Goal: Find specific page/section: Find specific page/section

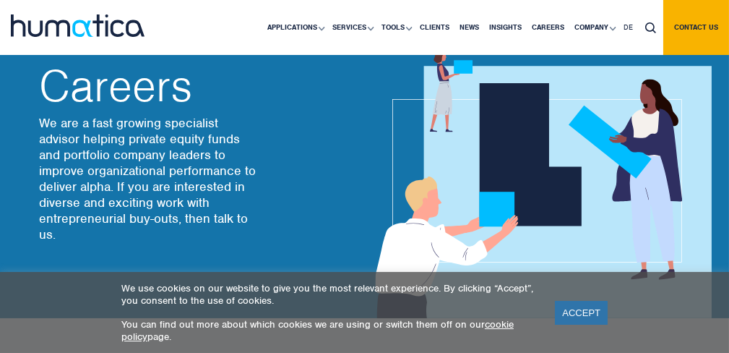
scroll to position [361, 0]
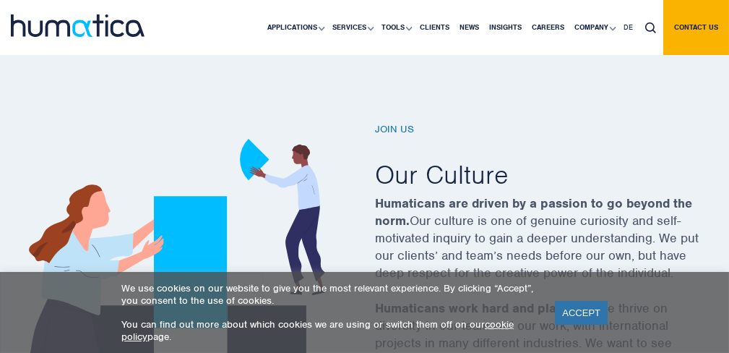
click at [575, 313] on link "ACCEPT" at bounding box center [581, 313] width 53 height 24
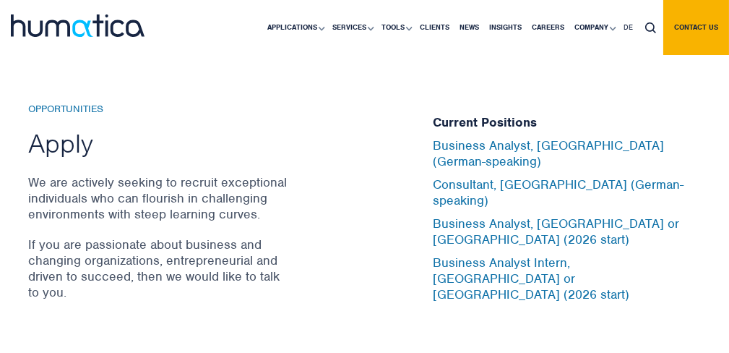
scroll to position [4842, 0]
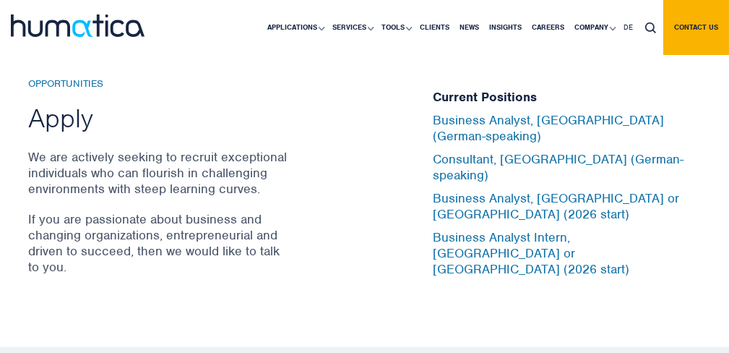
click at [76, 108] on h2 "Apply" at bounding box center [159, 117] width 260 height 33
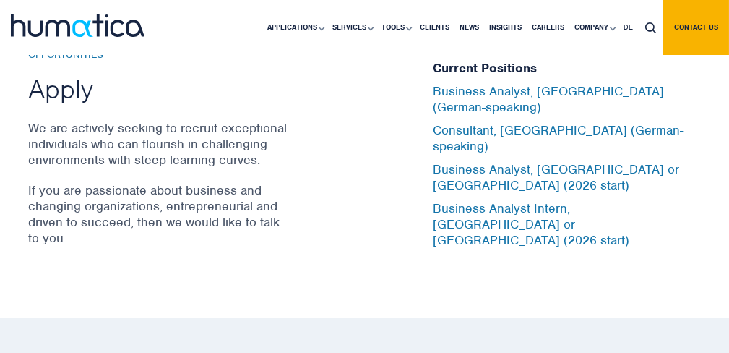
scroll to position [4770, 0]
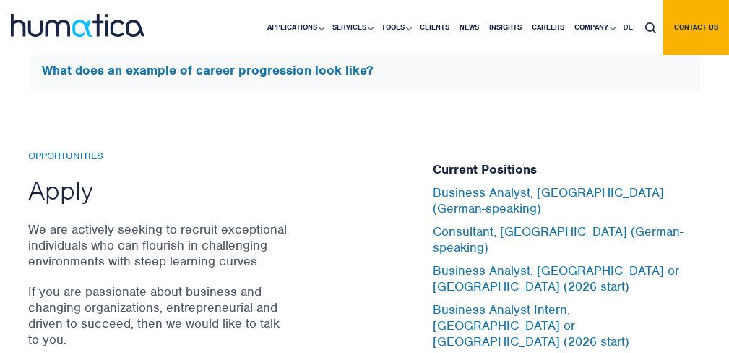
click at [488, 178] on h5 "Current Positions" at bounding box center [567, 170] width 267 height 16
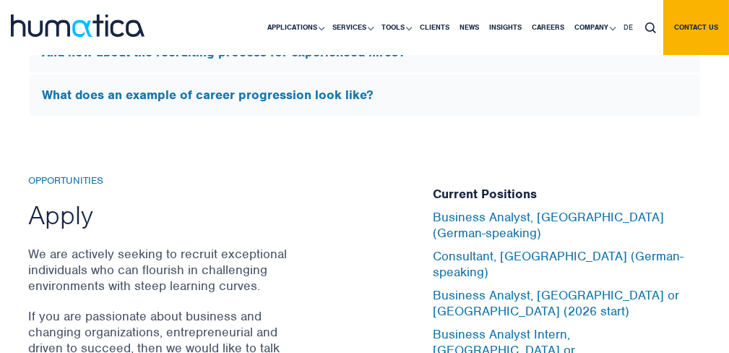
scroll to position [4698, 0]
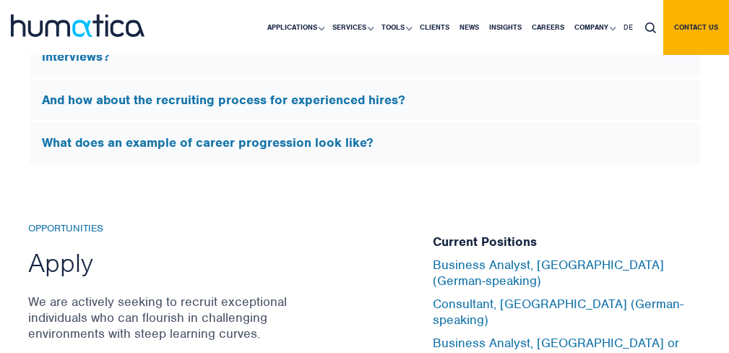
click at [62, 223] on h6 "Opportunities" at bounding box center [159, 229] width 260 height 12
click at [64, 275] on div "Opportunities Apply We are actively seeking to recruit exceptional individuals …" at bounding box center [220, 328] width 383 height 211
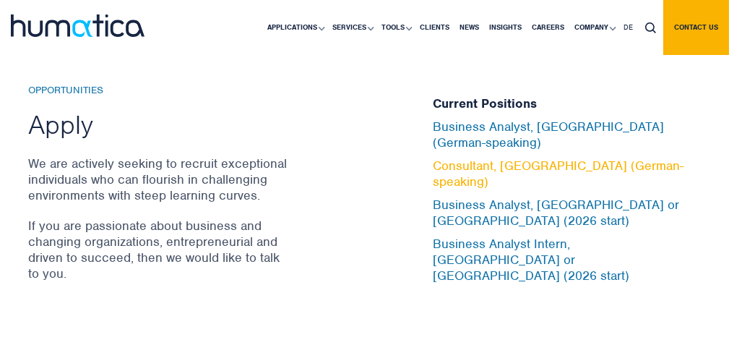
scroll to position [4842, 0]
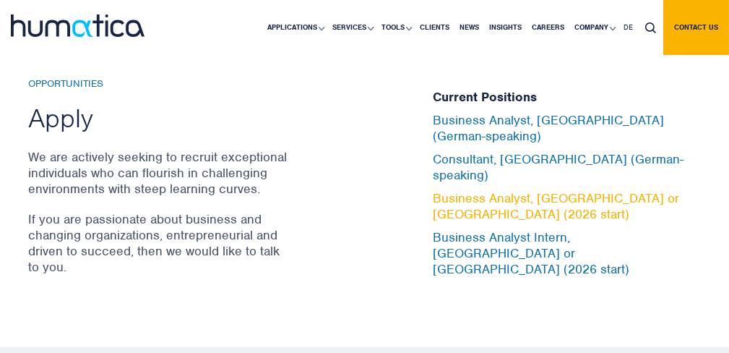
click at [502, 190] on link "Business Analyst, [GEOGRAPHIC_DATA] or [GEOGRAPHIC_DATA] (2026 start)" at bounding box center [557, 206] width 246 height 32
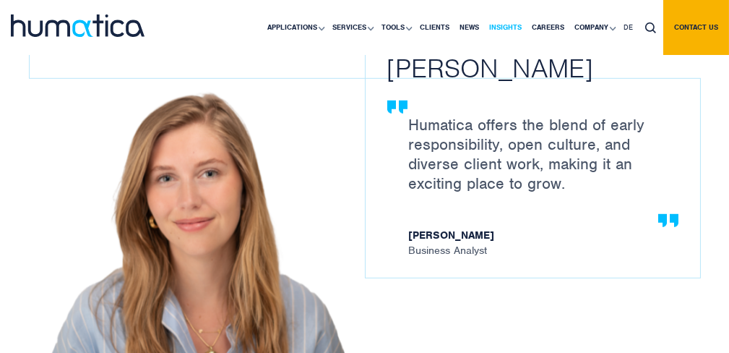
scroll to position [1807, 0]
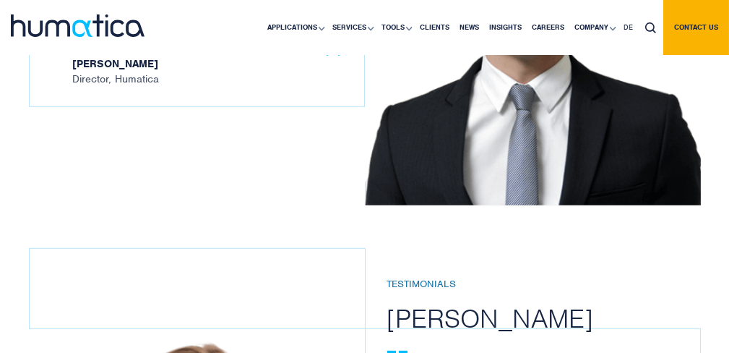
click at [305, 182] on div "Testimonials Paul Simpson We tackle some of the most interesting and challengin…" at bounding box center [197, 53] width 336 height 332
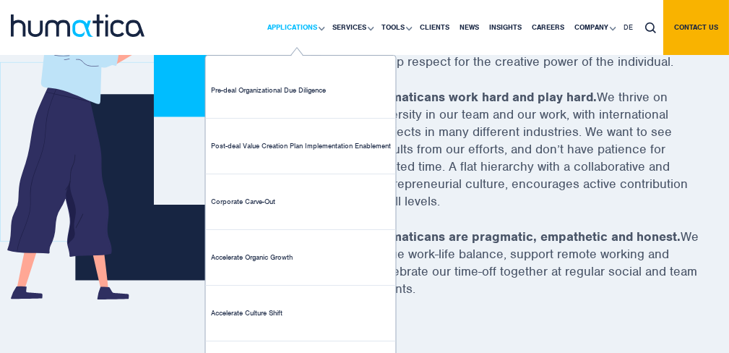
scroll to position [506, 0]
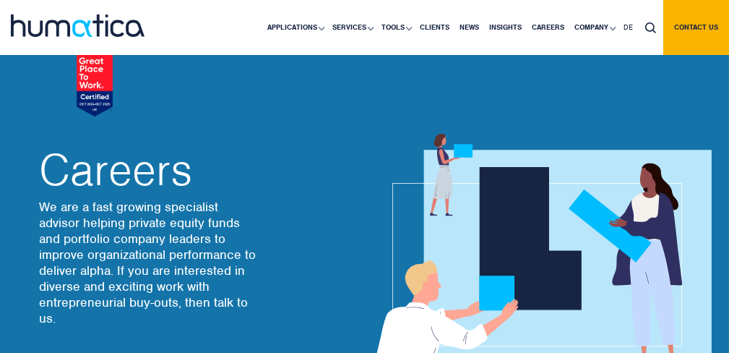
drag, startPoint x: 180, startPoint y: 194, endPoint x: 199, endPoint y: 74, distance: 120.7
click at [184, 176] on h2 "Careers" at bounding box center [148, 170] width 217 height 43
